Goal: Task Accomplishment & Management: Complete application form

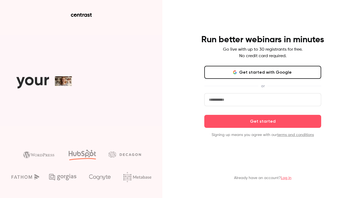
click at [244, 75] on button "Get started with Google" at bounding box center [262, 72] width 117 height 13
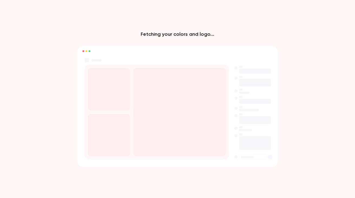
click at [188, 110] on rect at bounding box center [179, 112] width 92 height 88
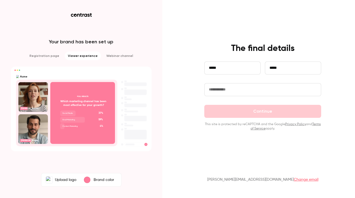
click at [241, 92] on input "text" at bounding box center [262, 89] width 117 height 13
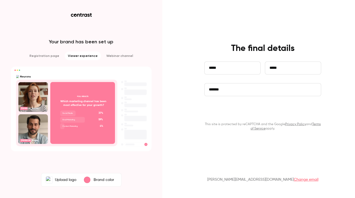
type input "*******"
click at [256, 113] on button "Continue" at bounding box center [262, 111] width 117 height 13
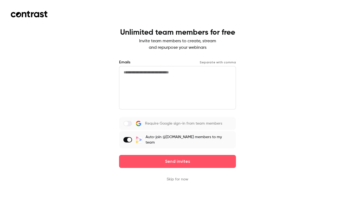
click at [177, 176] on button "Skip for now" at bounding box center [178, 178] width 22 height 5
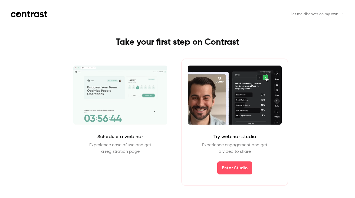
click at [315, 14] on span "Let me discover on my own" at bounding box center [315, 14] width 48 height 6
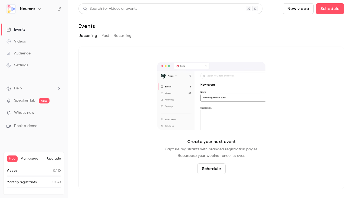
click at [25, 111] on span "What's new" at bounding box center [24, 113] width 20 height 6
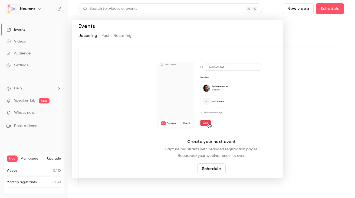
click at [47, 34] on div at bounding box center [177, 99] width 355 height 198
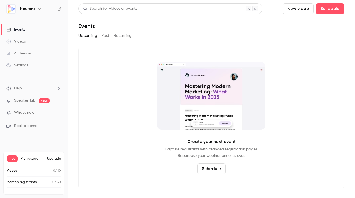
click at [22, 41] on div "Videos" at bounding box center [15, 41] width 19 height 5
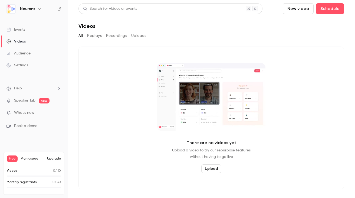
click at [305, 4] on button "New video" at bounding box center [298, 8] width 31 height 11
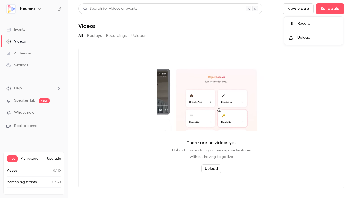
click at [301, 21] on div "Record" at bounding box center [317, 23] width 41 height 5
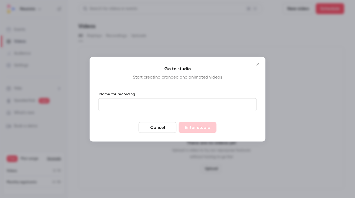
click at [157, 104] on input "Name for recording" at bounding box center [177, 104] width 159 height 13
type input "*"
type input "****"
click at [179, 122] on button "Enter studio" at bounding box center [198, 127] width 38 height 11
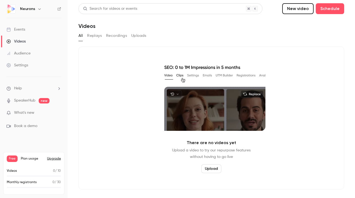
click at [216, 42] on section "Search for videos or events New video Schedule Videos All Replays Recordings Up…" at bounding box center [211, 98] width 266 height 191
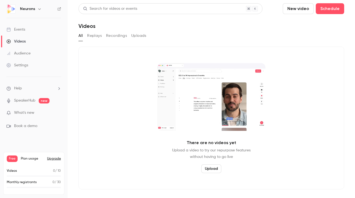
click at [299, 9] on button "New video" at bounding box center [298, 8] width 31 height 11
click at [325, 9] on div at bounding box center [177, 99] width 355 height 198
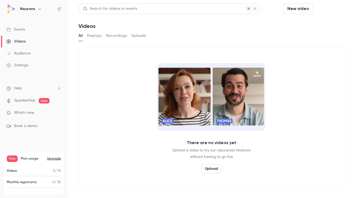
click at [333, 10] on button "Schedule" at bounding box center [330, 8] width 28 height 11
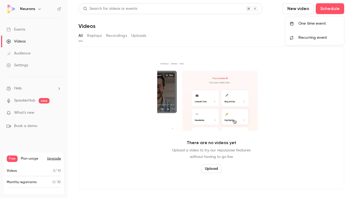
click at [333, 10] on div at bounding box center [177, 99] width 355 height 198
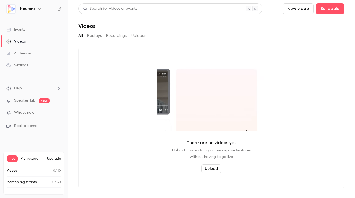
click at [37, 57] on link "Audience" at bounding box center [34, 53] width 68 height 12
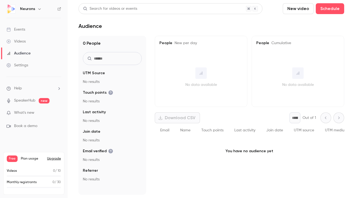
click at [20, 64] on div "Settings" at bounding box center [17, 64] width 22 height 5
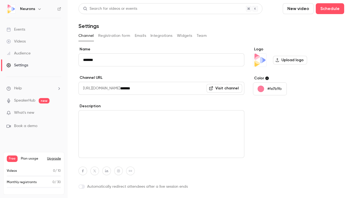
click at [24, 126] on span "Book a demo" at bounding box center [25, 126] width 23 height 6
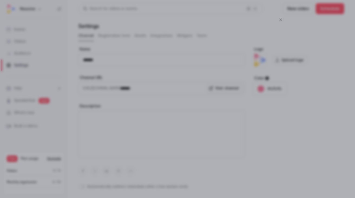
click at [278, 20] on icon "Close" at bounding box center [280, 20] width 6 height 4
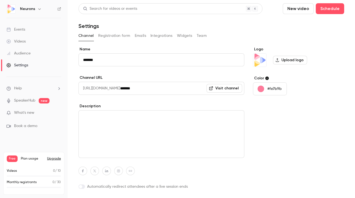
click at [123, 36] on button "Registration form" at bounding box center [114, 35] width 32 height 9
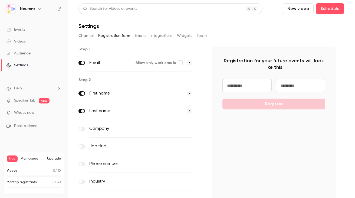
click at [18, 51] on div "Audience" at bounding box center [18, 53] width 24 height 5
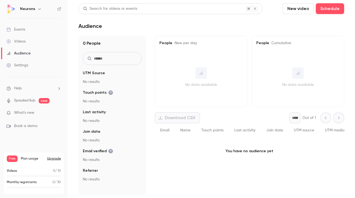
click at [16, 40] on div "Videos" at bounding box center [15, 41] width 19 height 5
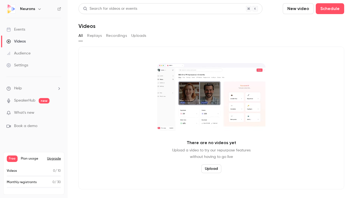
click at [17, 32] on div "Events" at bounding box center [15, 29] width 19 height 5
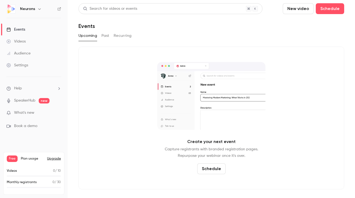
click at [106, 33] on button "Past" at bounding box center [105, 35] width 8 height 9
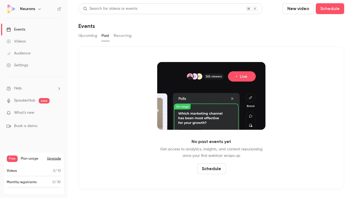
click at [115, 38] on button "Recurring" at bounding box center [123, 35] width 18 height 9
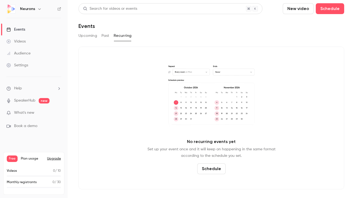
click at [15, 44] on link "Videos" at bounding box center [34, 41] width 68 height 12
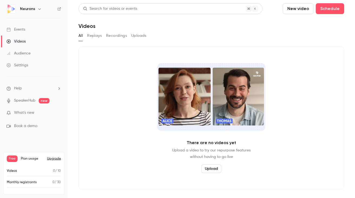
click at [21, 51] on div "Audience" at bounding box center [18, 53] width 24 height 5
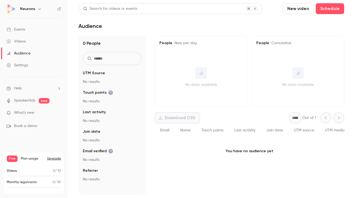
click at [14, 59] on link "Settings" at bounding box center [34, 65] width 68 height 12
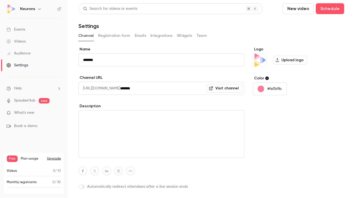
click at [32, 86] on li "Help" at bounding box center [33, 88] width 55 height 6
click at [28, 105] on div at bounding box center [177, 99] width 355 height 198
click at [141, 33] on button "Emails" at bounding box center [140, 35] width 11 height 9
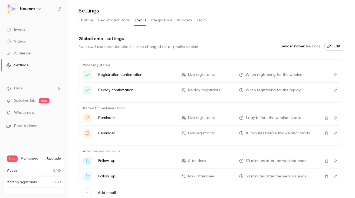
scroll to position [19, 0]
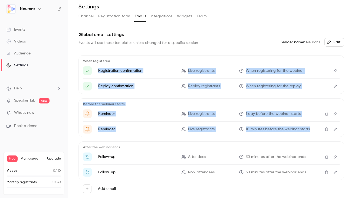
drag, startPoint x: 92, startPoint y: 71, endPoint x: 261, endPoint y: 133, distance: 179.8
click at [261, 133] on div "When registered Registration confirmation Live registrants When registering for…" at bounding box center [211, 126] width 266 height 142
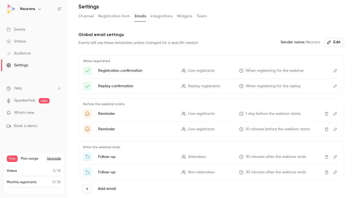
click at [172, 131] on p "Reminder" at bounding box center [136, 128] width 77 height 5
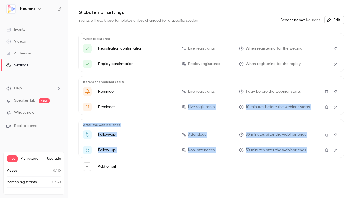
drag, startPoint x: 115, startPoint y: 114, endPoint x: 180, endPoint y: 158, distance: 78.3
click at [180, 158] on div "When registered Registration confirmation Live registrants When registering for…" at bounding box center [211, 104] width 266 height 142
click at [180, 158] on div "Add email" at bounding box center [211, 166] width 266 height 17
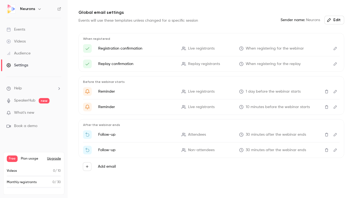
scroll to position [0, 0]
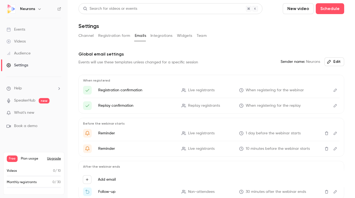
click at [28, 26] on link "Events" at bounding box center [34, 30] width 68 height 12
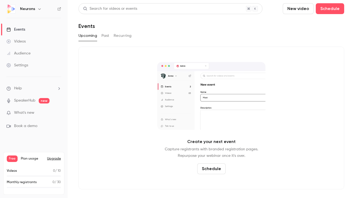
click at [109, 35] on button "Past" at bounding box center [105, 35] width 8 height 9
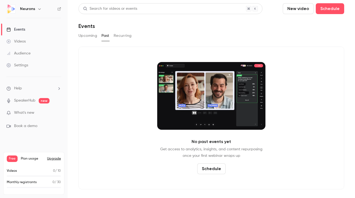
click at [122, 35] on button "Recurring" at bounding box center [123, 35] width 18 height 9
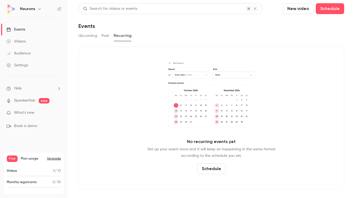
click at [27, 52] on div "Audience" at bounding box center [18, 53] width 24 height 5
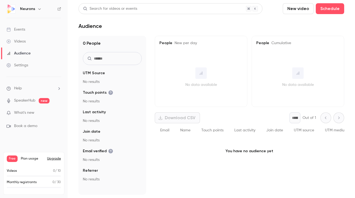
click at [21, 42] on div "Videos" at bounding box center [15, 41] width 19 height 5
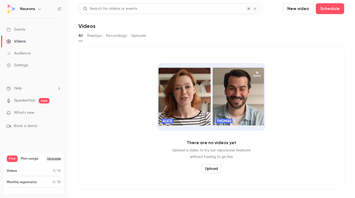
click at [21, 65] on div "Settings" at bounding box center [17, 64] width 22 height 5
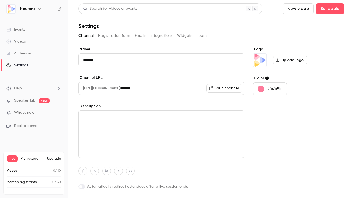
click at [20, 158] on div "Free Plan usage Upgrade" at bounding box center [34, 158] width 54 height 6
click at [12, 158] on span "Free" at bounding box center [12, 158] width 11 height 6
click at [27, 158] on span "Plan usage" at bounding box center [32, 158] width 23 height 4
click at [58, 158] on button "Upgrade" at bounding box center [54, 158] width 14 height 4
